Goal: Information Seeking & Learning: Learn about a topic

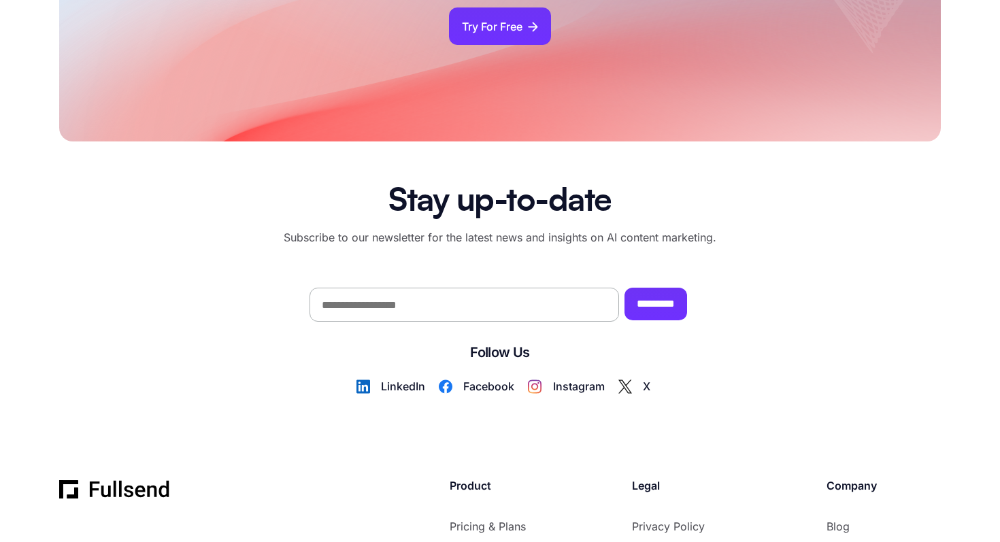
scroll to position [8109, 0]
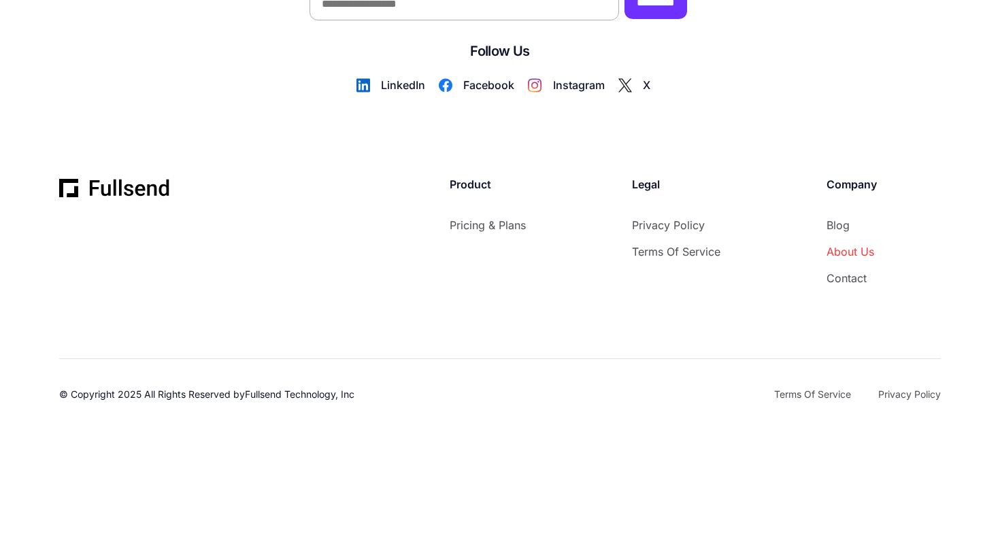
click at [845, 255] on link "About Us" at bounding box center [851, 252] width 50 height 18
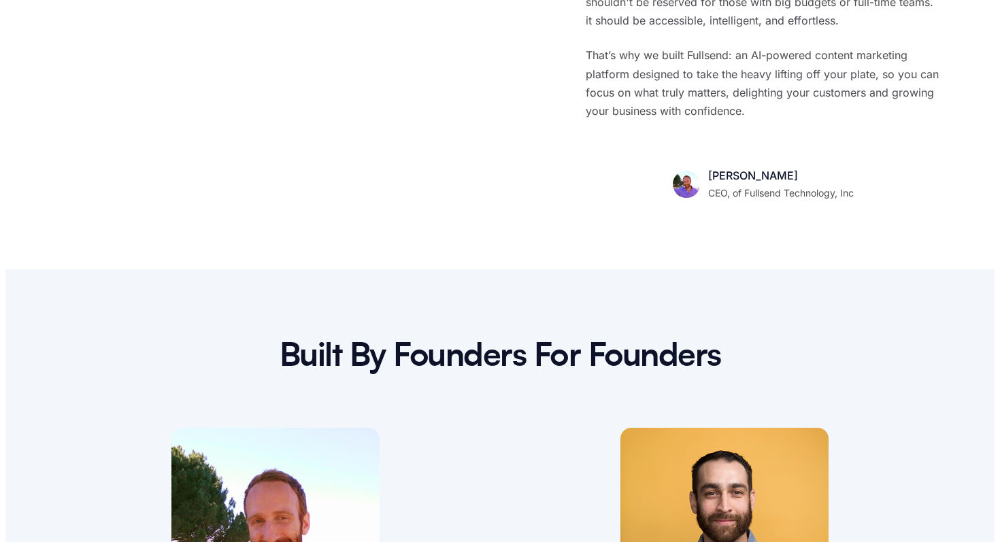
scroll to position [1378, 0]
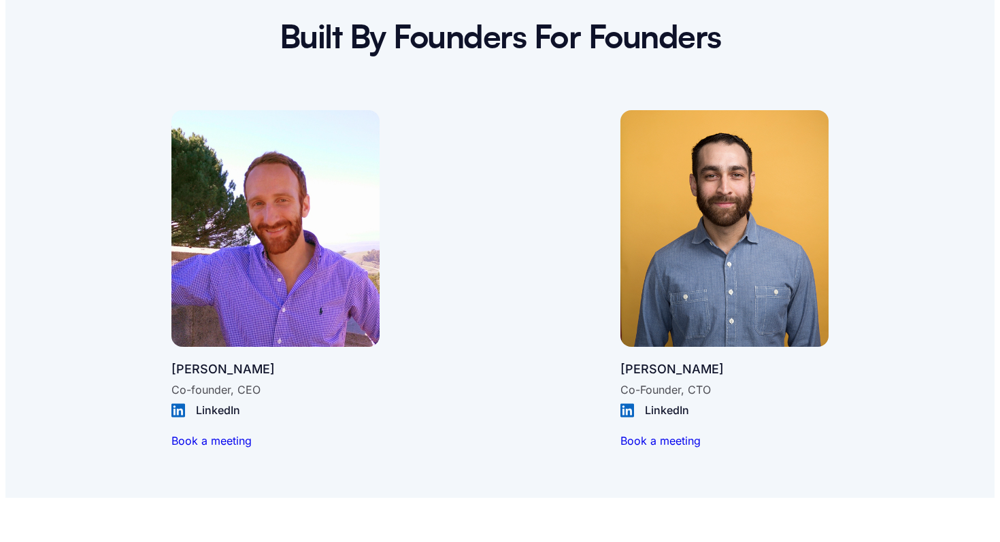
click at [220, 410] on div "LinkedIn" at bounding box center [225, 410] width 58 height 18
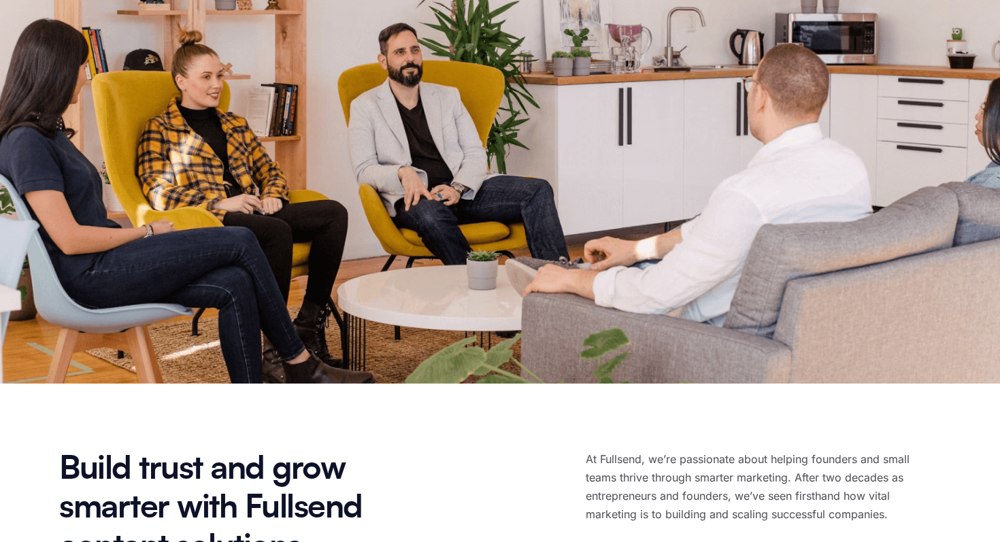
scroll to position [0, 0]
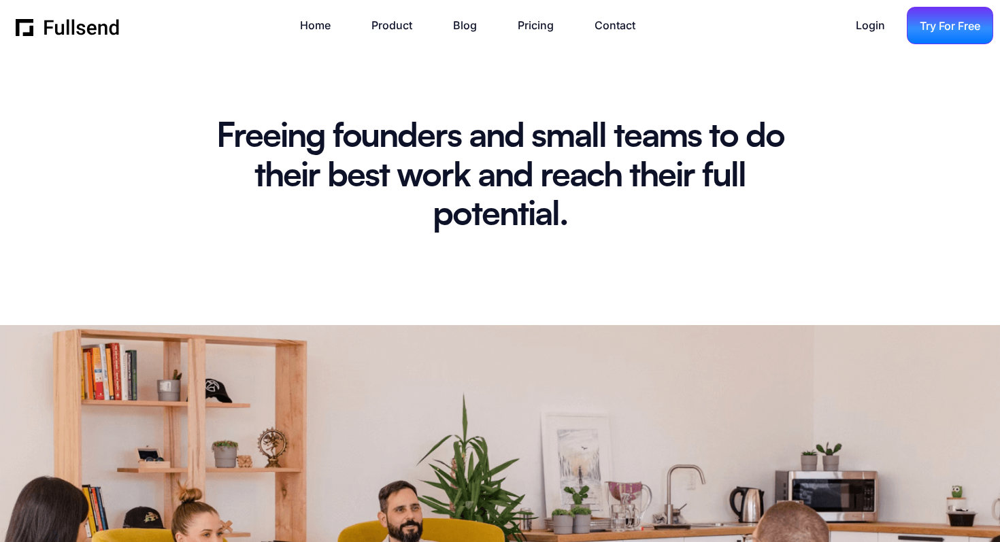
click at [940, 30] on div "Try For Free" at bounding box center [949, 26] width 61 height 18
click at [541, 31] on link "Pricing" at bounding box center [542, 25] width 50 height 18
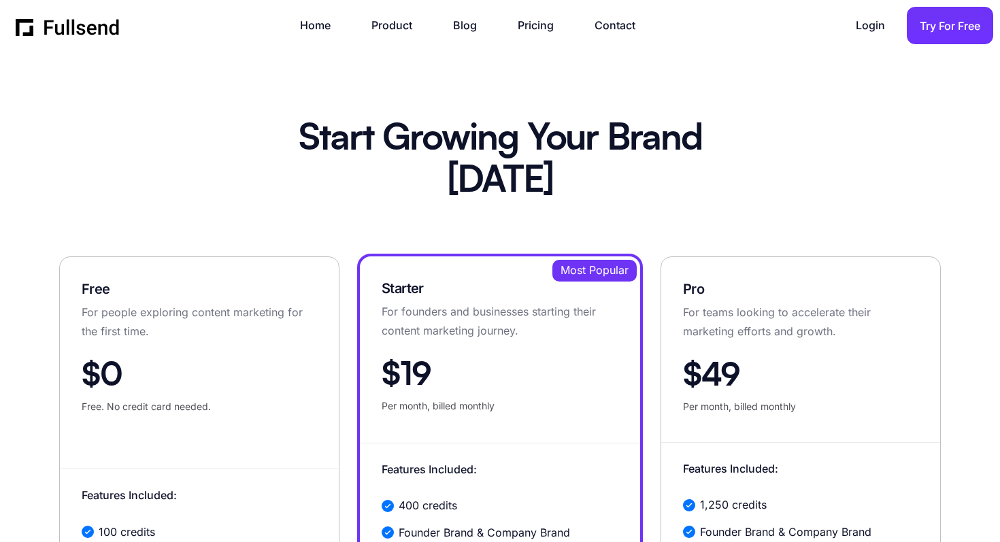
click at [577, 118] on h1 "Start Growing Your Brand Today" at bounding box center [500, 160] width 456 height 84
